Goal: Information Seeking & Learning: Understand process/instructions

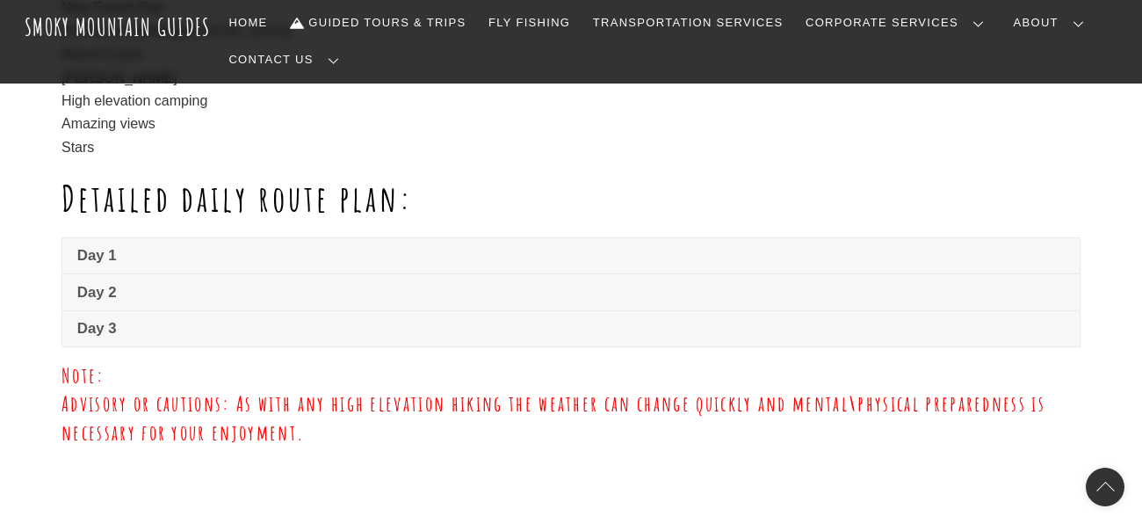
scroll to position [1274, 0]
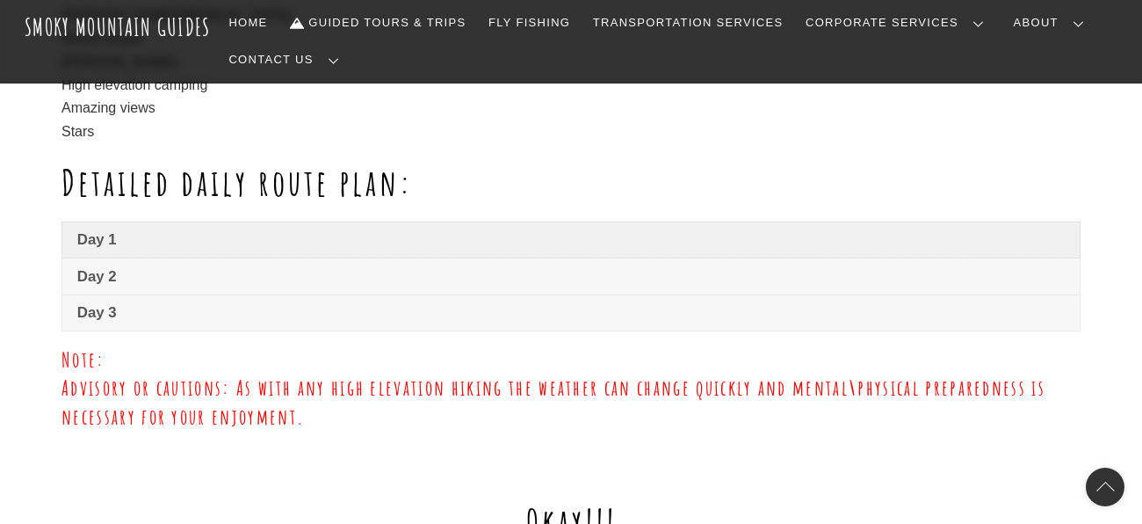
click at [103, 238] on span "Day 1" at bounding box center [571, 239] width 988 height 21
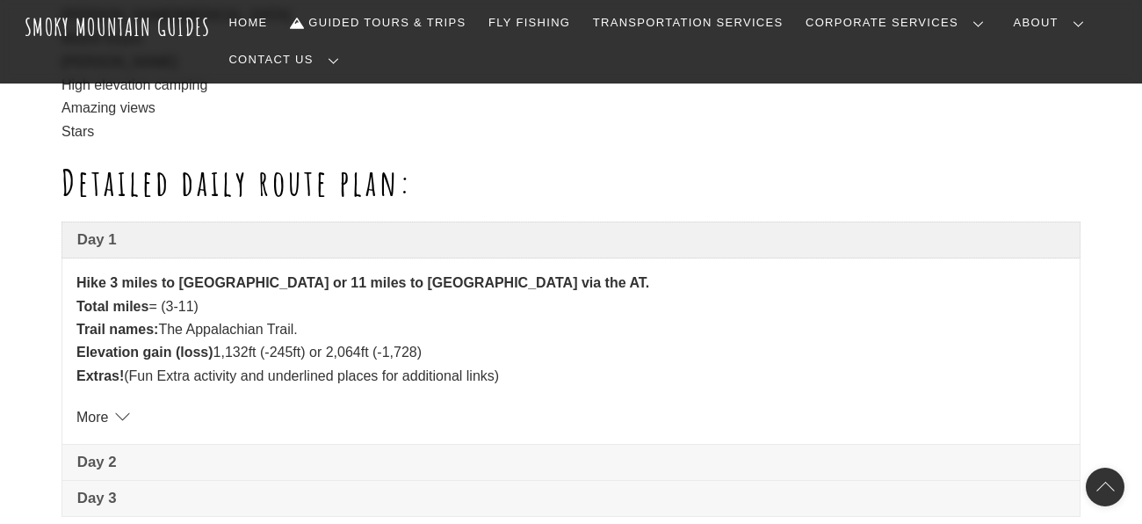
scroll to position [1309, 0]
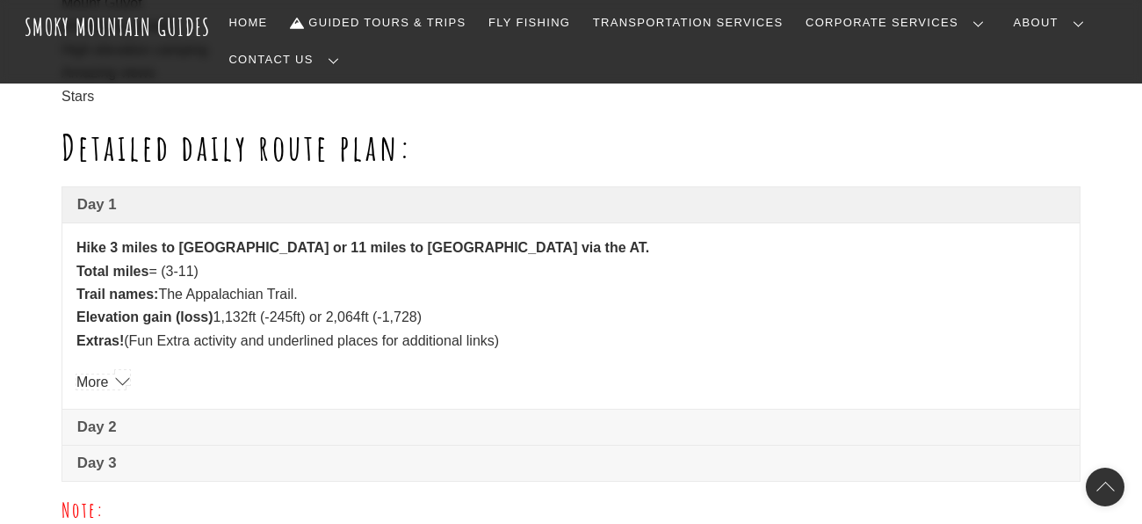
click at [105, 374] on link "More" at bounding box center [100, 381] width 49 height 15
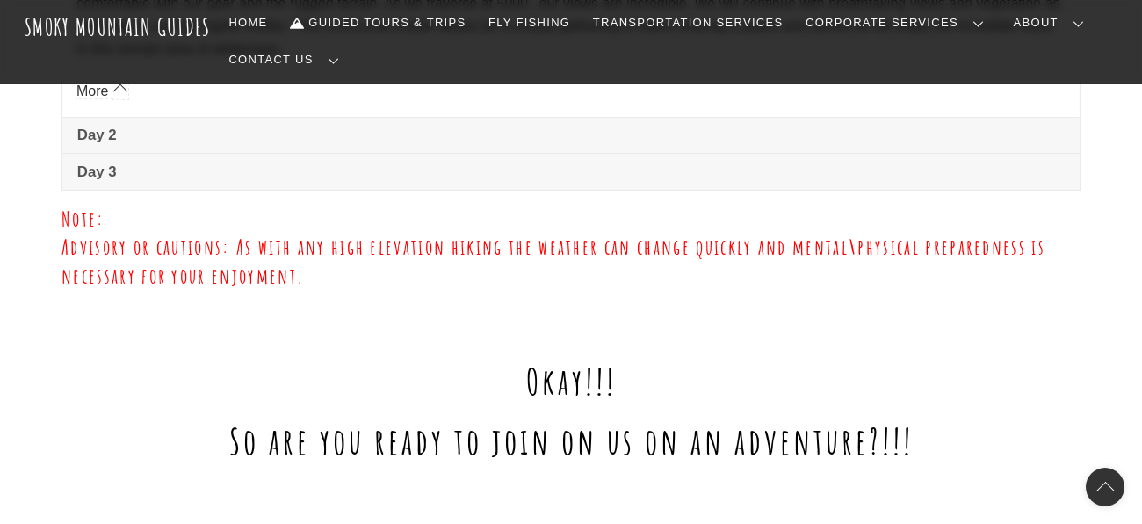
scroll to position [1836, 0]
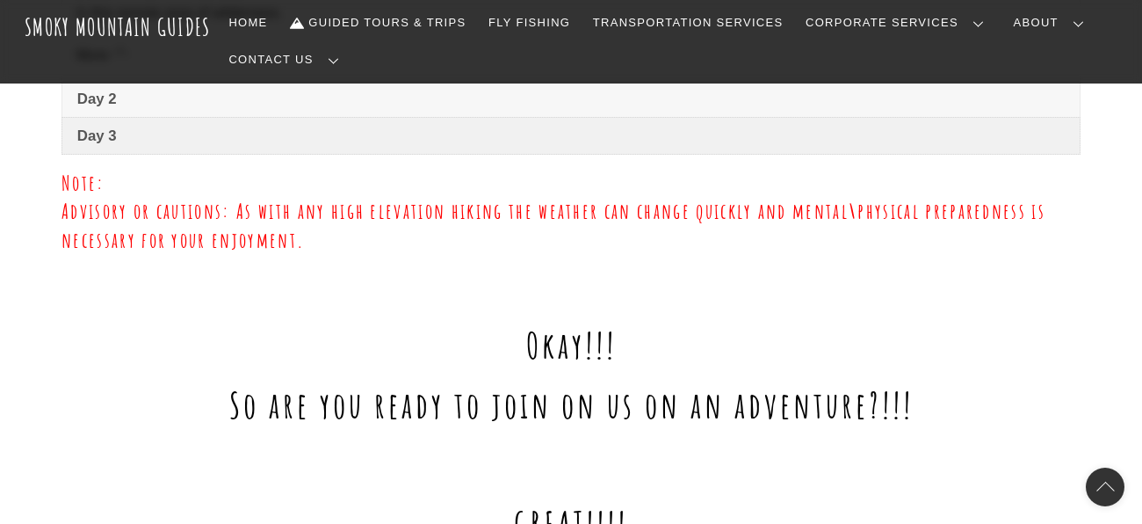
click at [94, 126] on span "Day 3" at bounding box center [571, 136] width 988 height 21
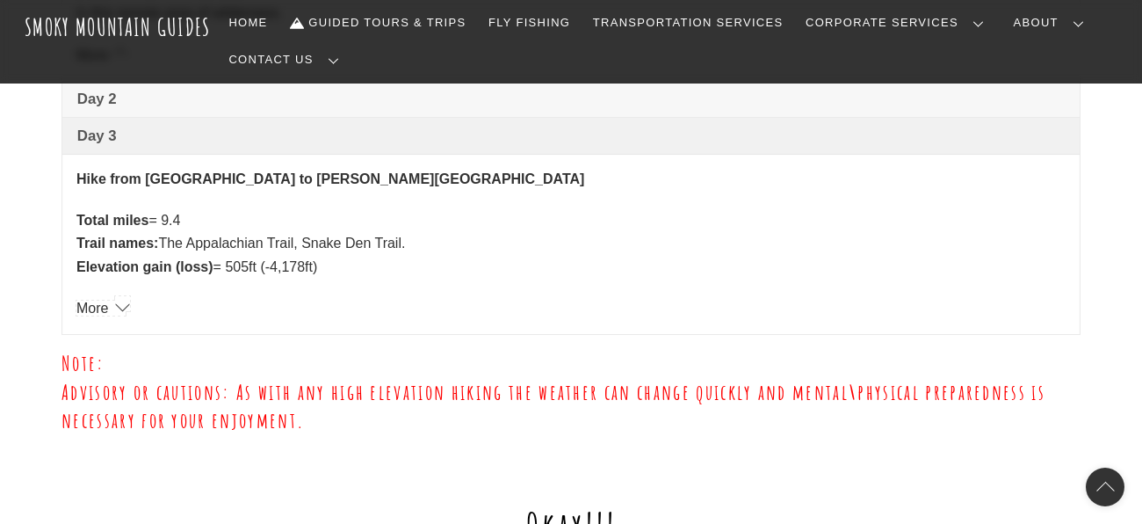
click at [122, 301] on link "More" at bounding box center [100, 308] width 49 height 15
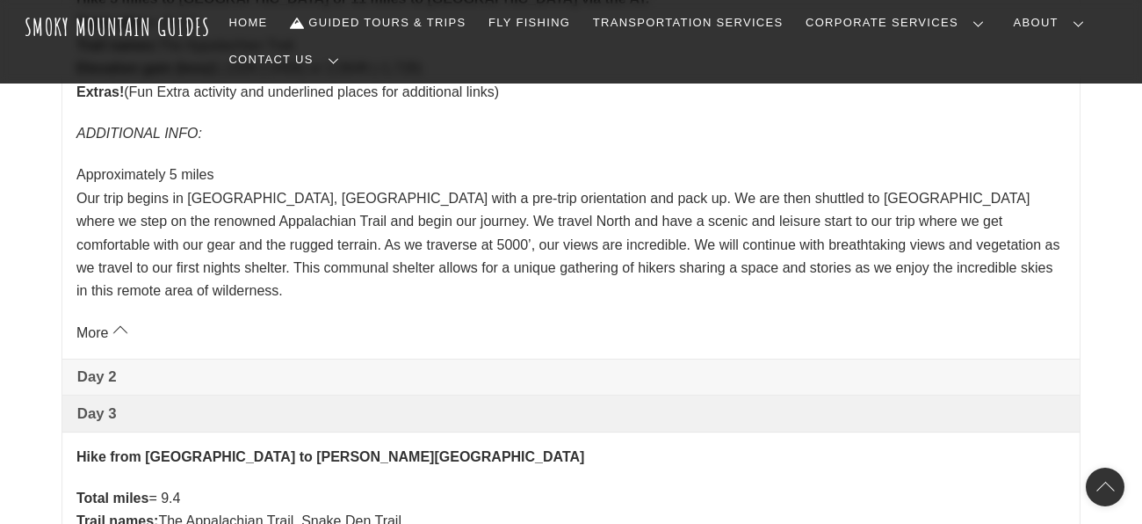
scroll to position [1661, 0]
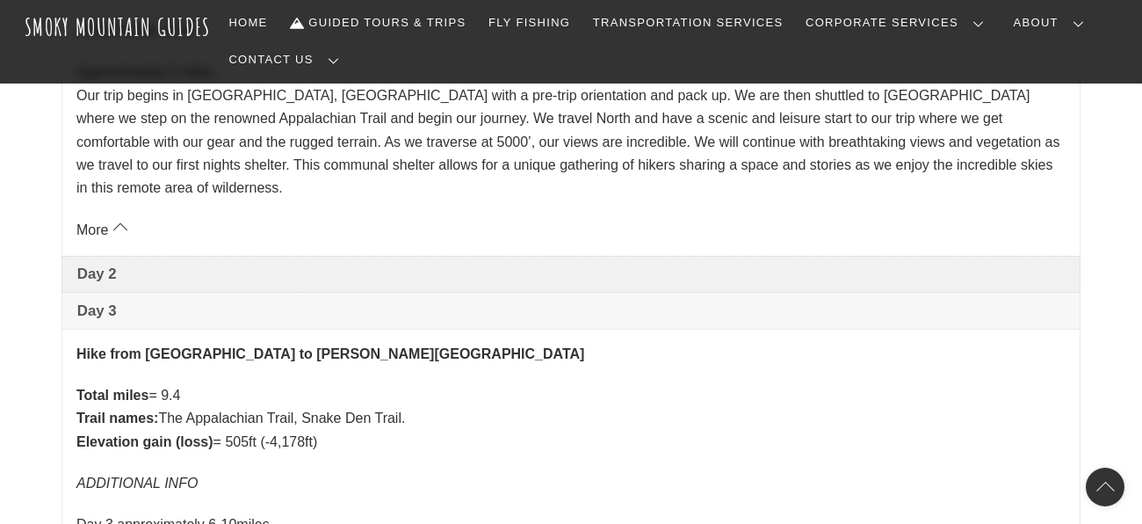
click at [113, 264] on span "Day 2" at bounding box center [571, 274] width 988 height 21
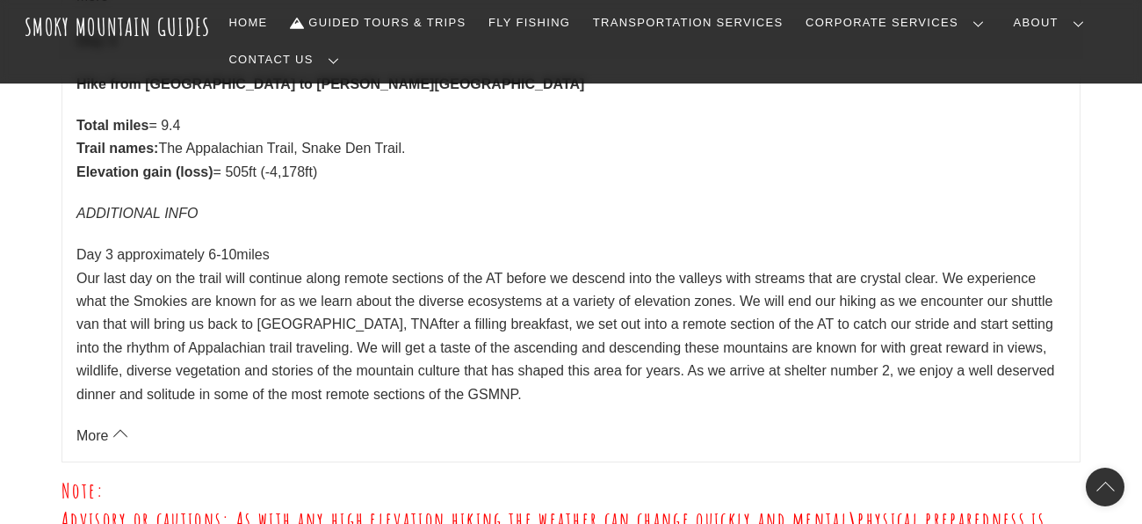
scroll to position [2117, 0]
click at [120, 427] on link "More" at bounding box center [100, 434] width 49 height 15
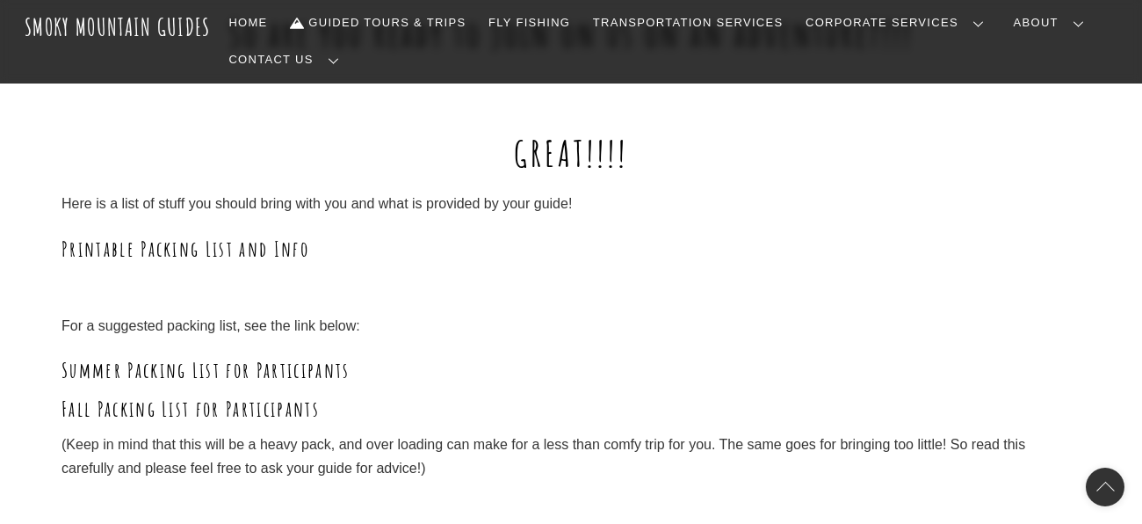
scroll to position [2609, 0]
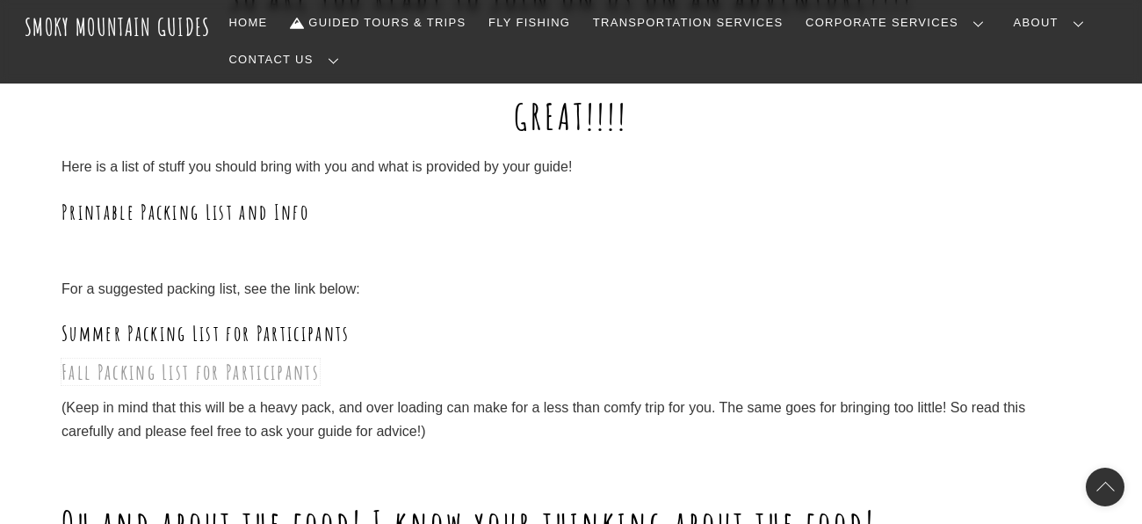
click at [226, 359] on link "Fall Packing List for Participants" at bounding box center [191, 372] width 258 height 26
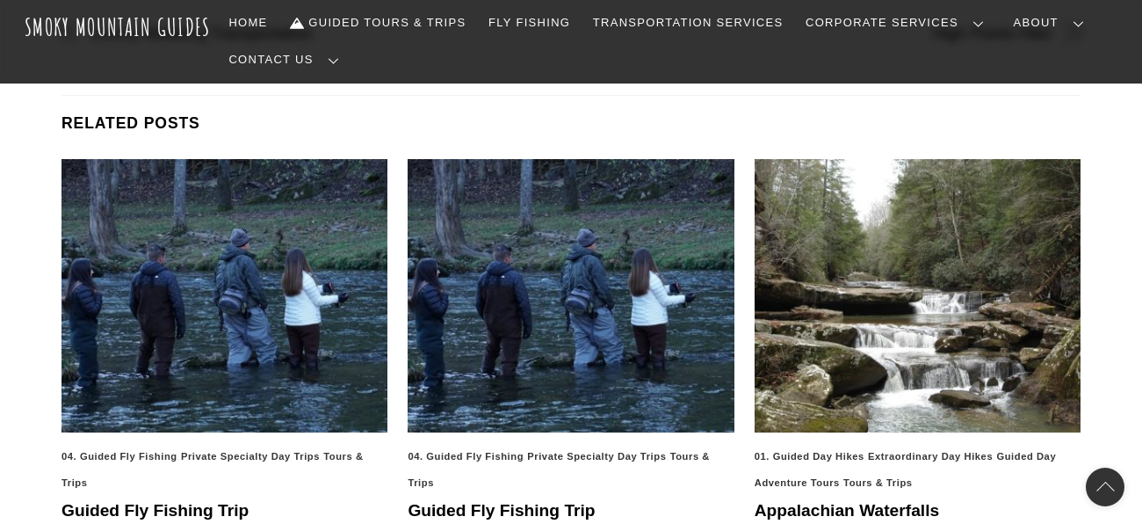
scroll to position [2935, 0]
